Goal: Task Accomplishment & Management: Complete application form

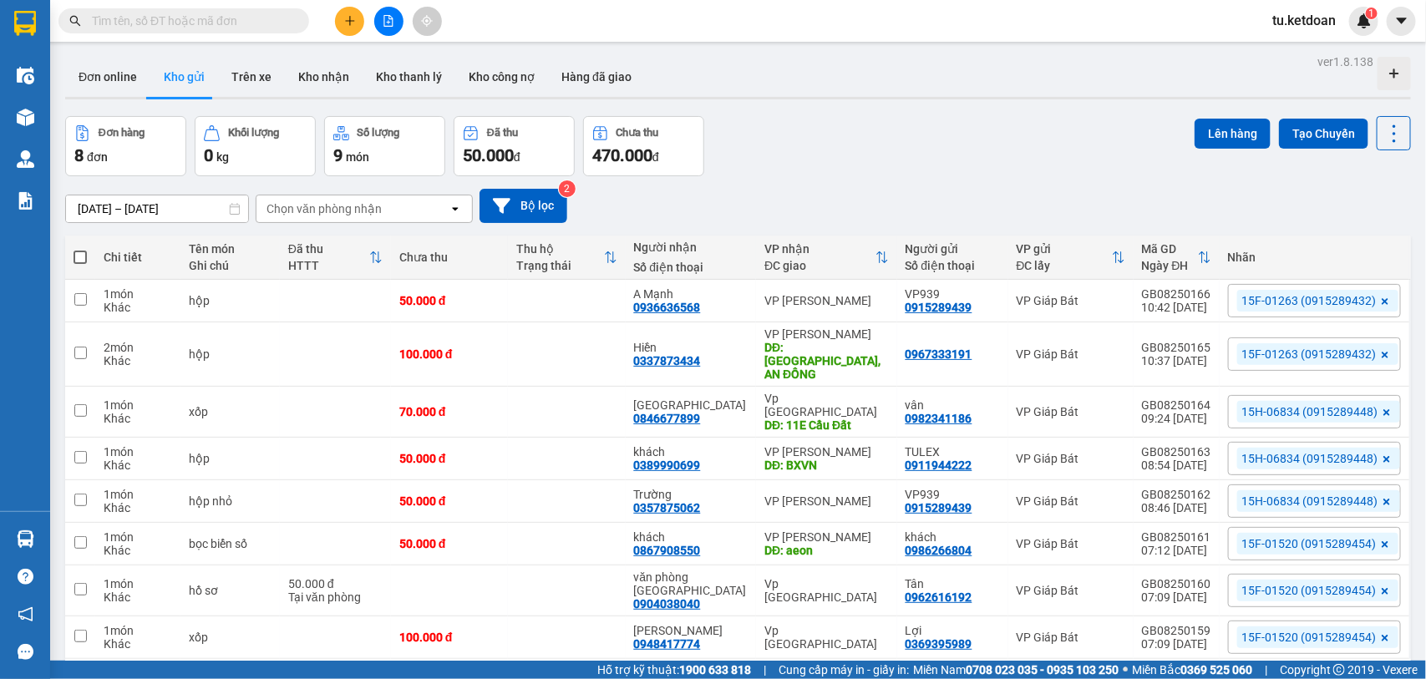
click at [240, 18] on input "text" at bounding box center [190, 21] width 197 height 18
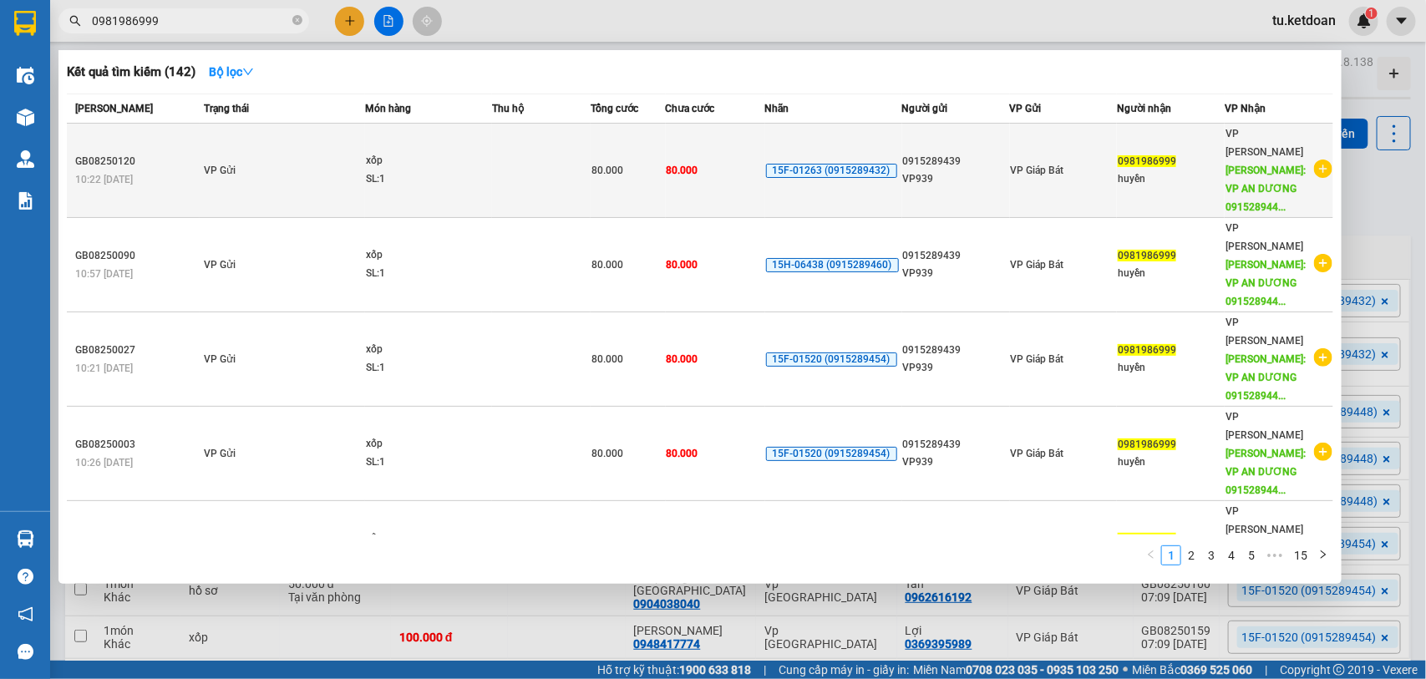
type input "0981986999"
click at [529, 155] on td at bounding box center [541, 171] width 99 height 94
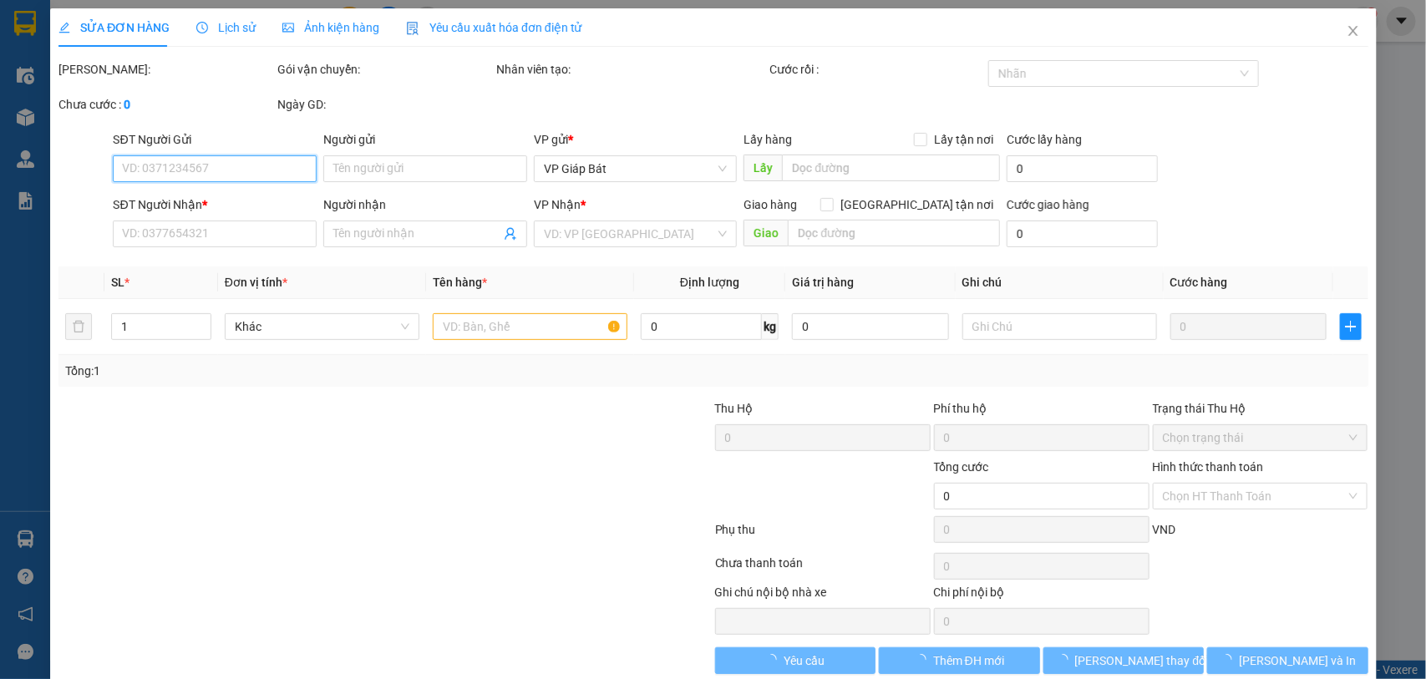
type input "0915289439"
type input "VP939"
type input "0981986999"
type input "huyền"
type input "VP AN DƯƠNG 0915289447"
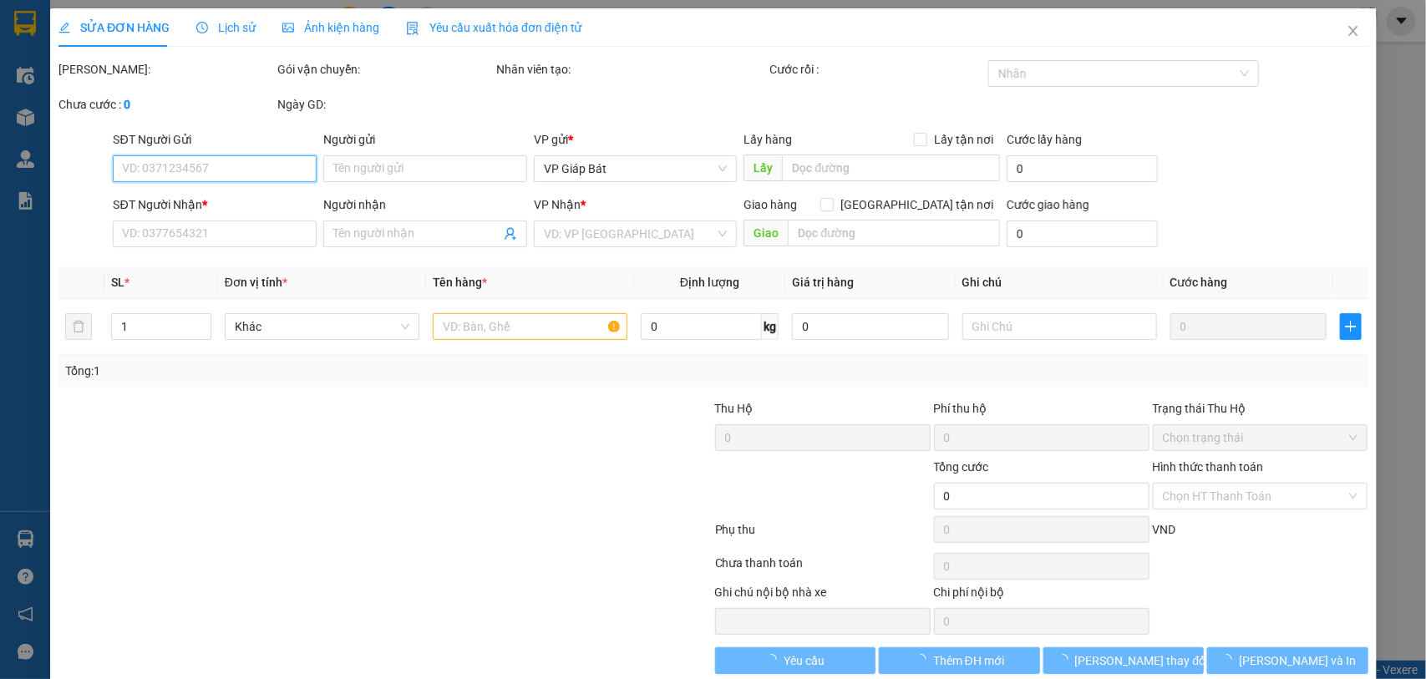
type input "80.000"
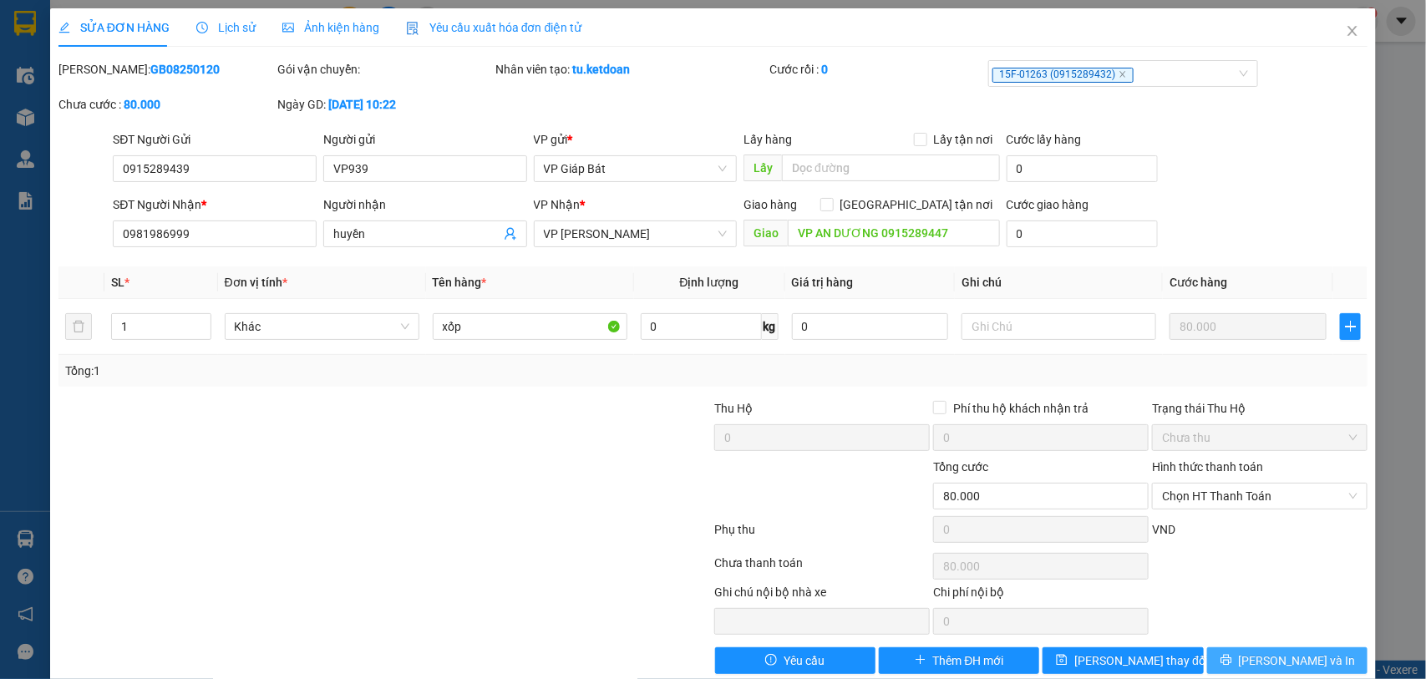
click at [1232, 658] on icon "printer" at bounding box center [1226, 660] width 12 height 12
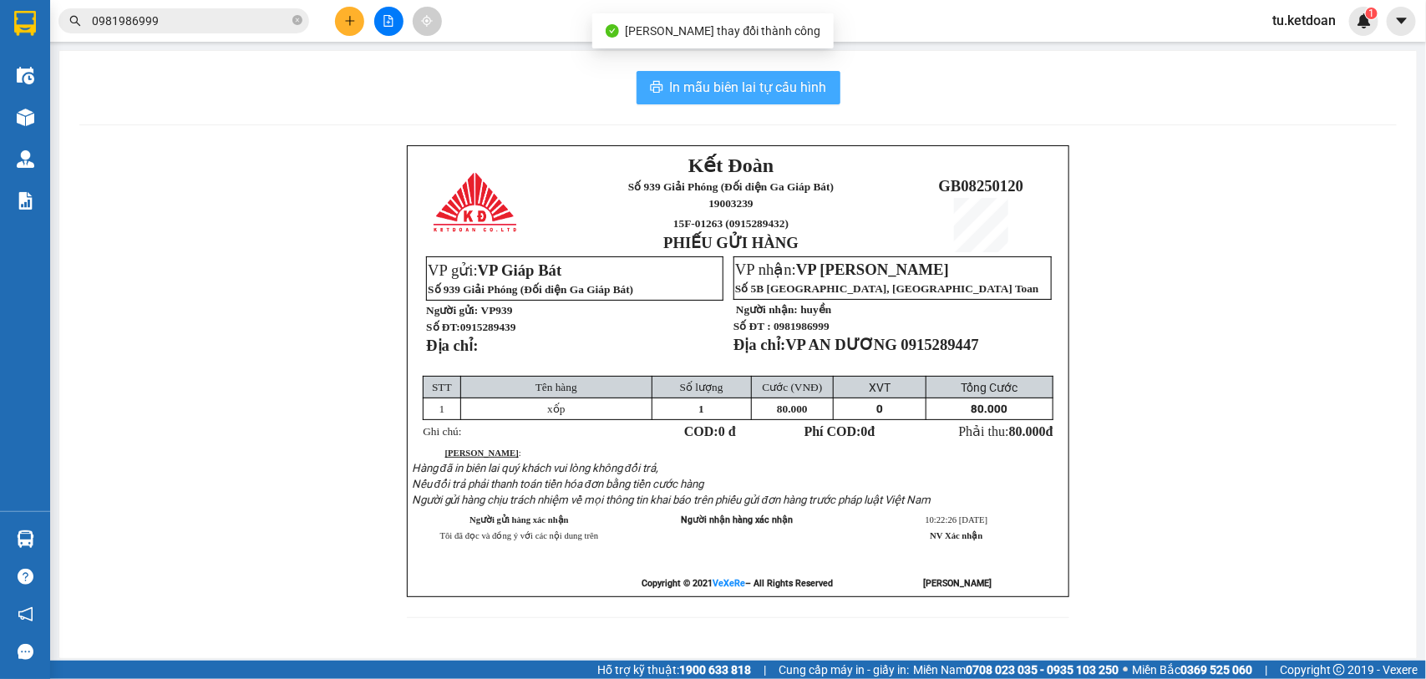
click at [779, 80] on span "In mẫu biên lai tự cấu hình" at bounding box center [748, 87] width 157 height 21
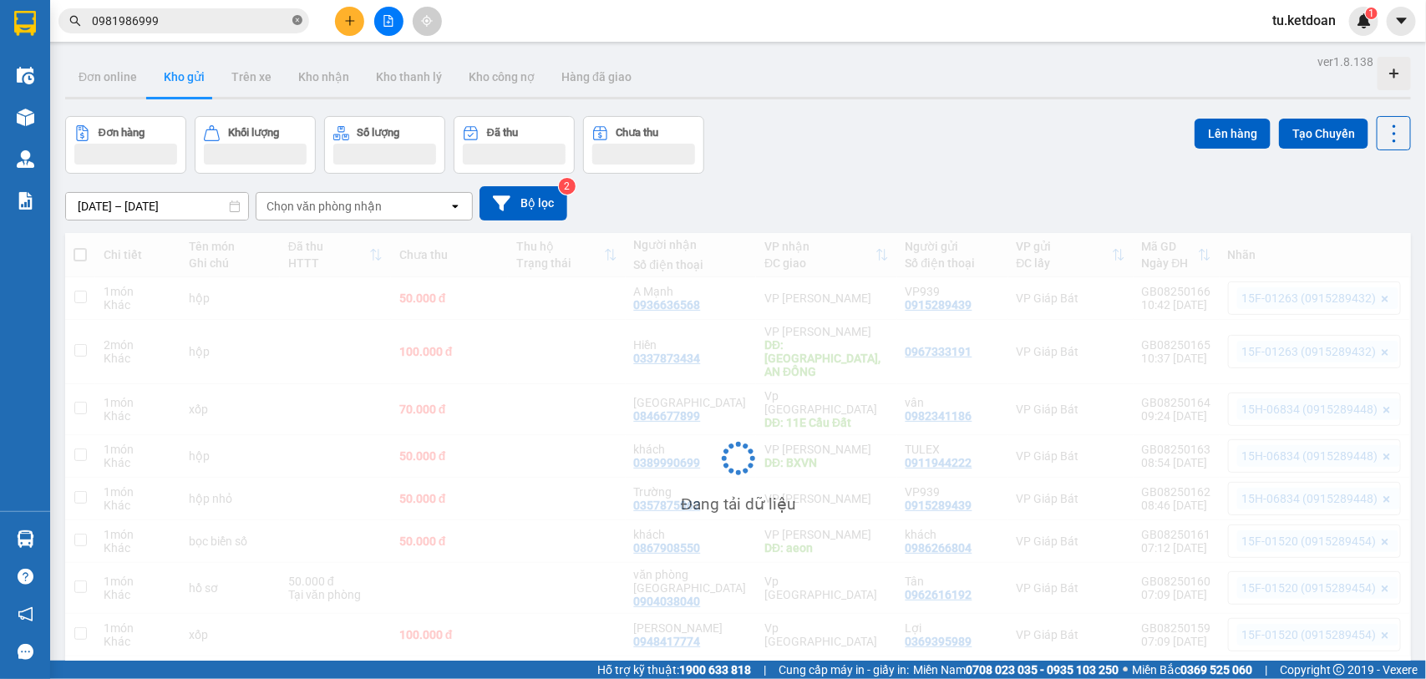
click at [295, 19] on icon "close-circle" at bounding box center [297, 20] width 10 height 10
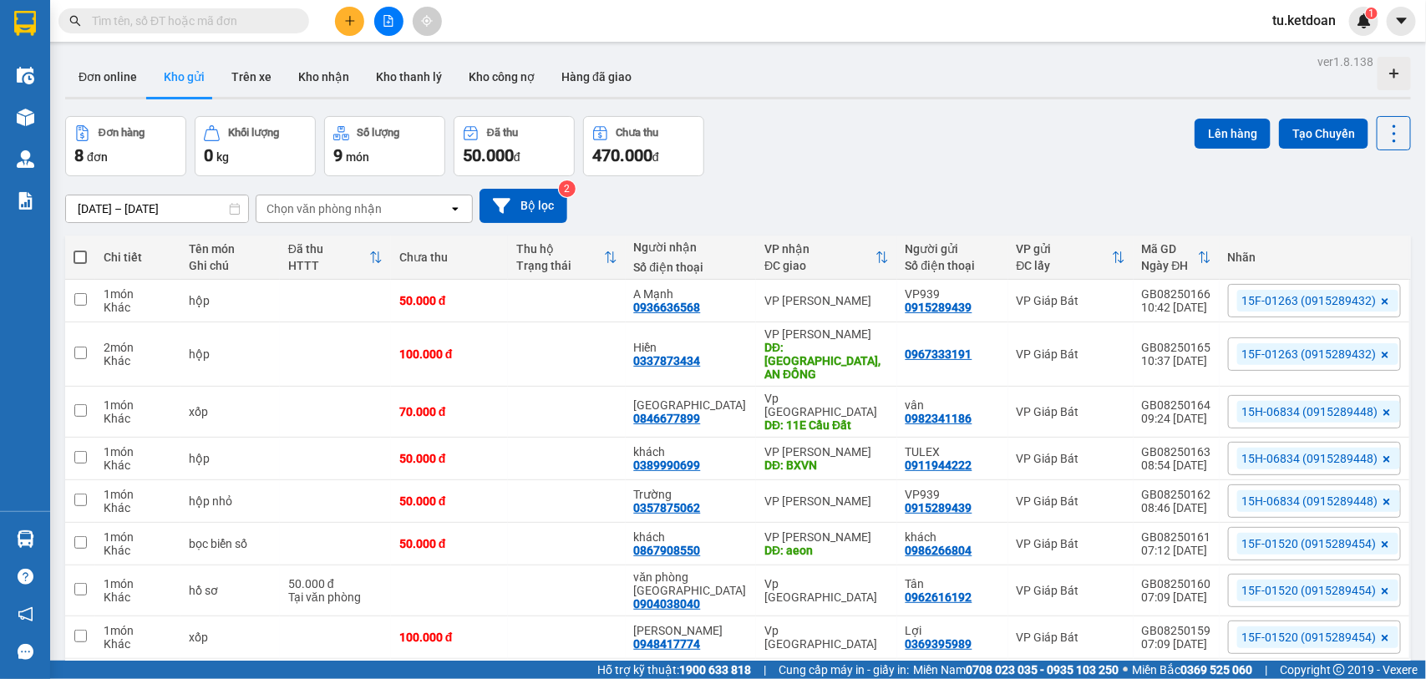
click at [569, 29] on div "Kết quả tìm kiếm ( 142 ) Bộ lọc Mã ĐH Trạng thái Món hàng Thu hộ Tổng cước Chưa…" at bounding box center [713, 21] width 1426 height 42
